Goal: Transaction & Acquisition: Purchase product/service

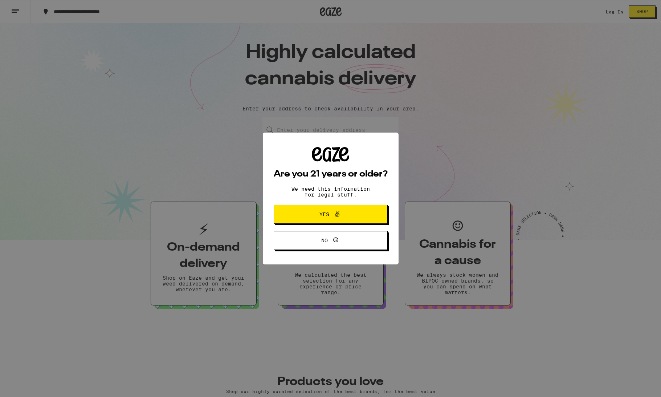
click at [341, 218] on icon at bounding box center [337, 213] width 9 height 9
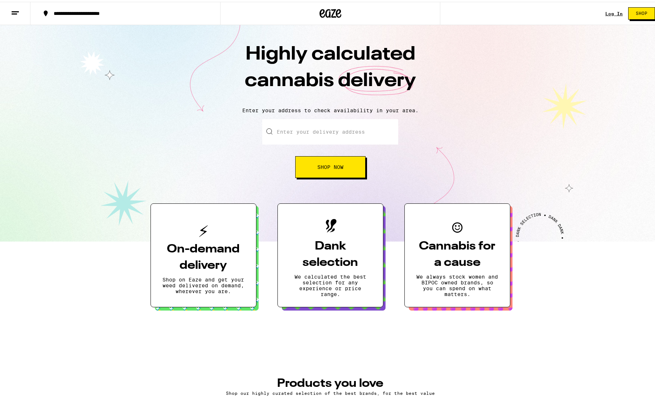
click at [339, 129] on input "Enter your delivery address" at bounding box center [330, 129] width 136 height 25
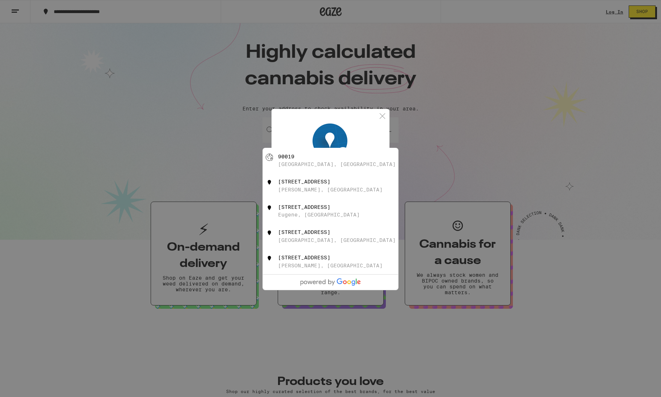
click at [340, 159] on div "[GEOGRAPHIC_DATA], [GEOGRAPHIC_DATA]" at bounding box center [343, 161] width 130 height 14
type input "[GEOGRAPHIC_DATA]"
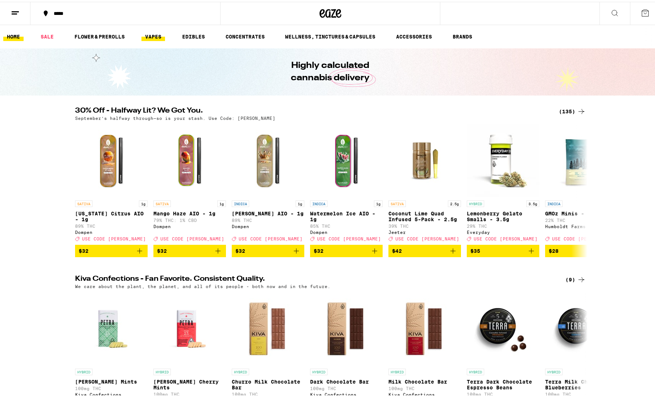
click at [149, 36] on link "VAPES" at bounding box center [154, 34] width 24 height 9
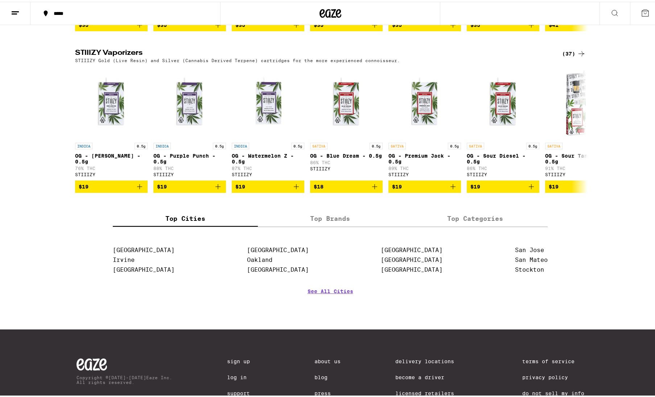
scroll to position [500, 0]
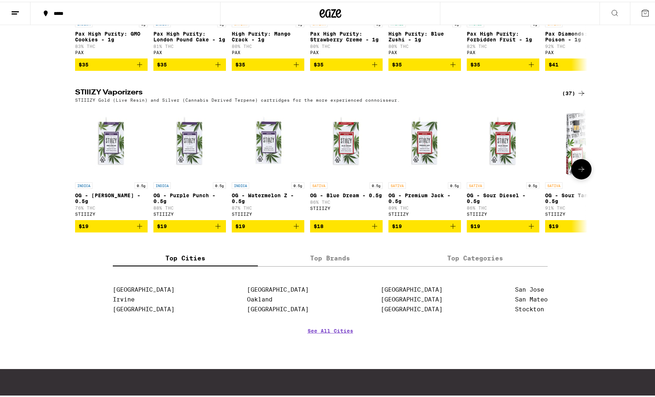
click at [139, 229] on icon "Add to bag" at bounding box center [139, 224] width 9 height 9
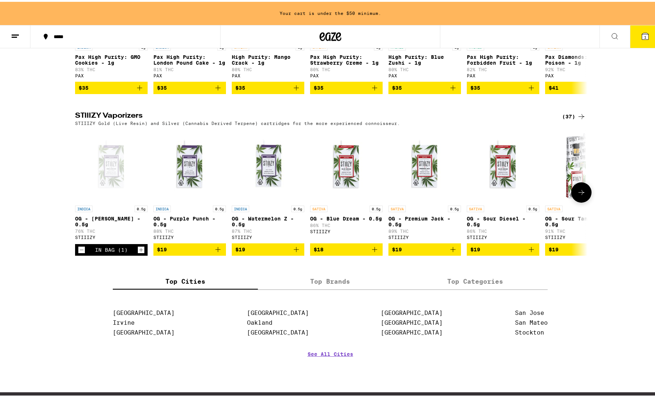
scroll to position [523, 0]
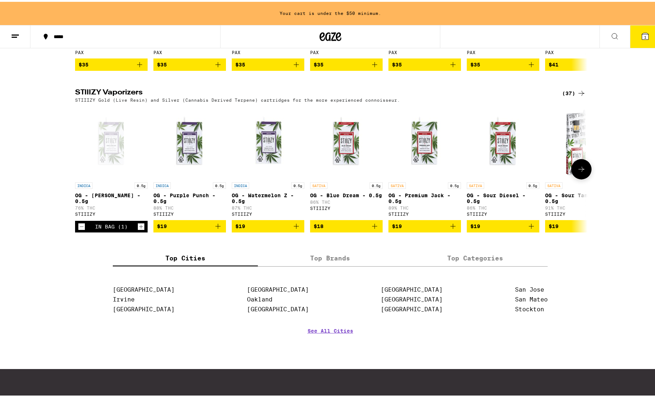
click at [215, 229] on icon "Add to bag" at bounding box center [218, 224] width 9 height 9
click at [278, 230] on button "$19" at bounding box center [268, 224] width 73 height 12
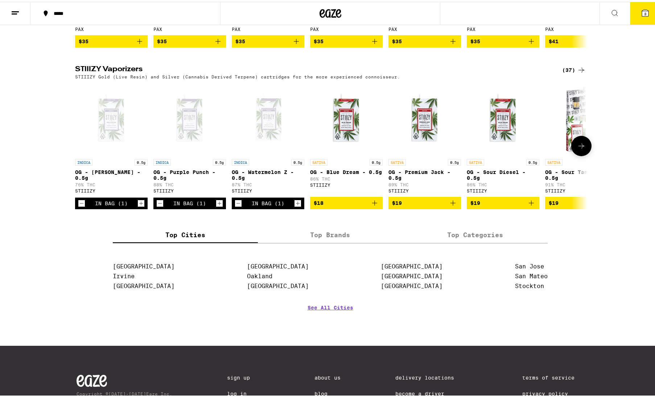
scroll to position [500, 0]
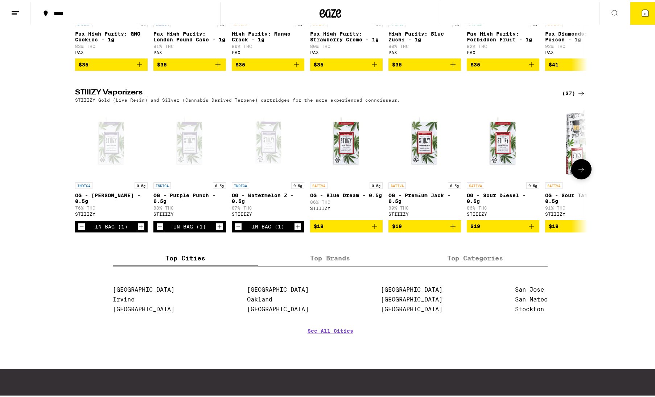
click at [583, 172] on icon at bounding box center [581, 167] width 9 height 9
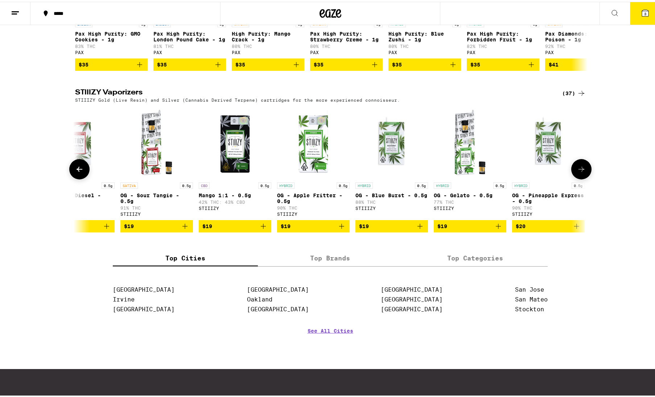
scroll to position [0, 432]
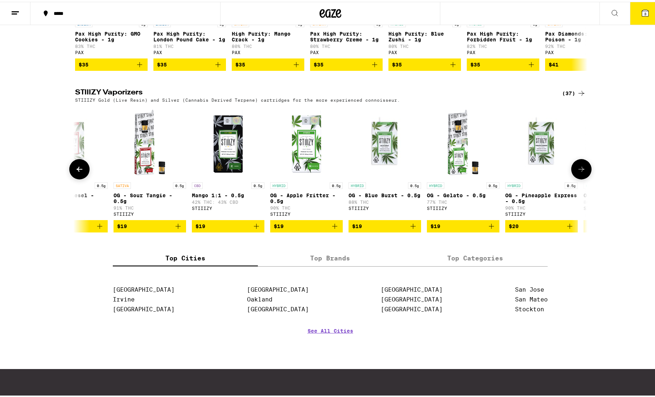
click at [583, 172] on icon at bounding box center [581, 167] width 9 height 9
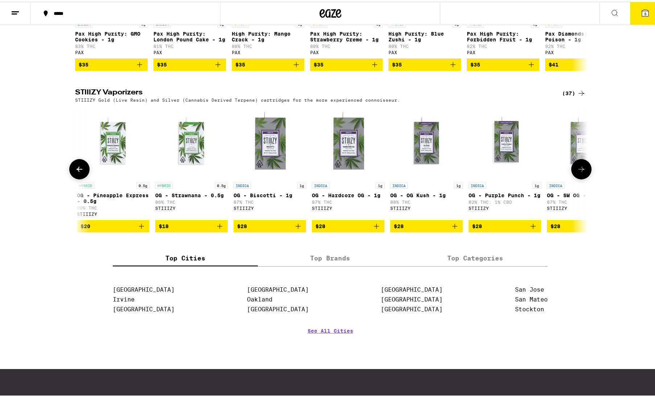
scroll to position [0, 864]
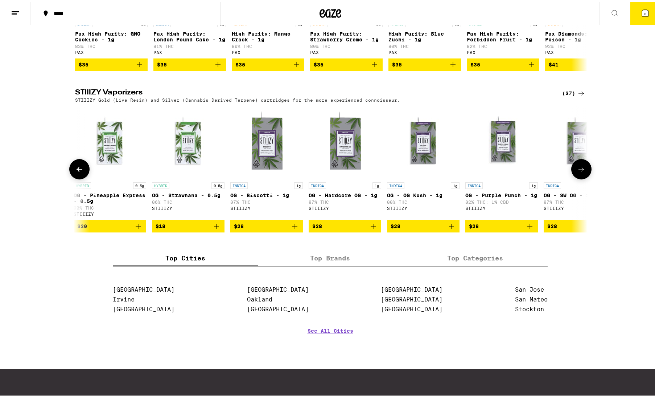
click at [583, 172] on icon at bounding box center [581, 167] width 9 height 9
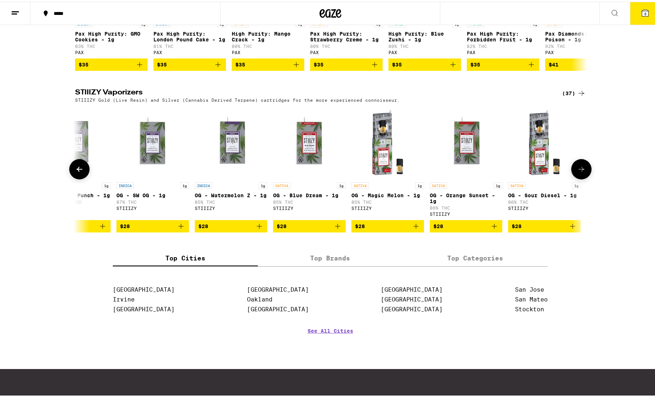
scroll to position [0, 1296]
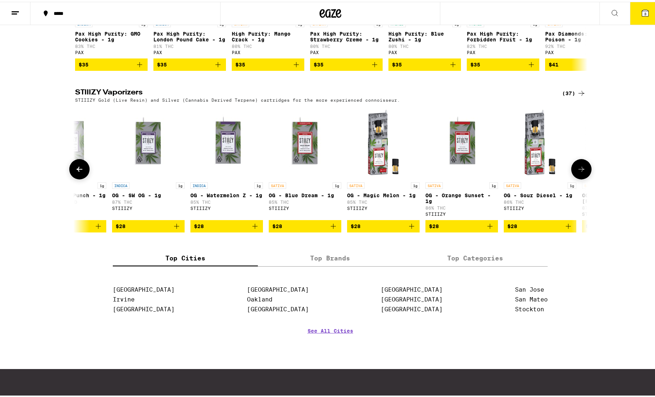
click at [583, 172] on icon at bounding box center [581, 167] width 9 height 9
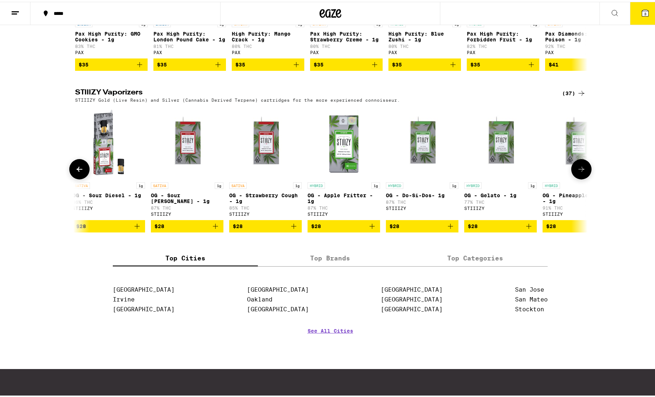
scroll to position [0, 1728]
